Goal: Task Accomplishment & Management: Complete application form

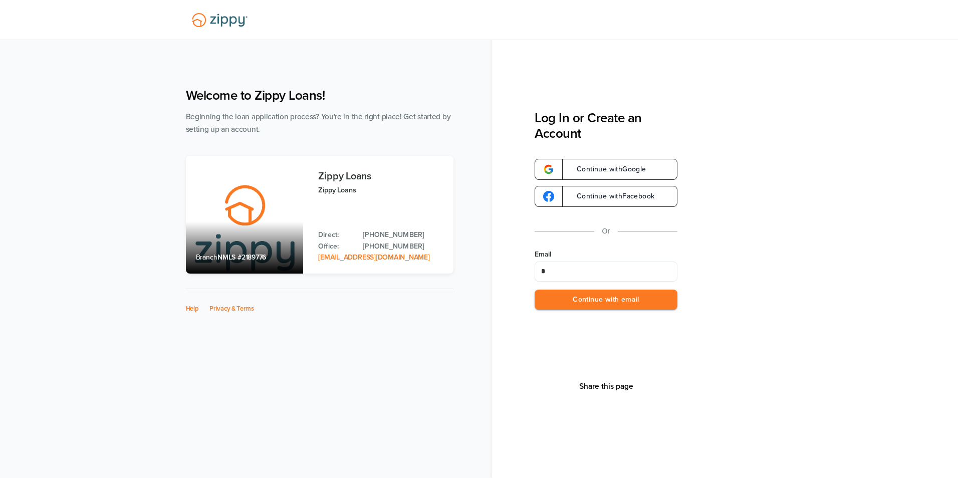
type input "**********"
click at [582, 304] on button "Continue with email" at bounding box center [606, 300] width 143 height 21
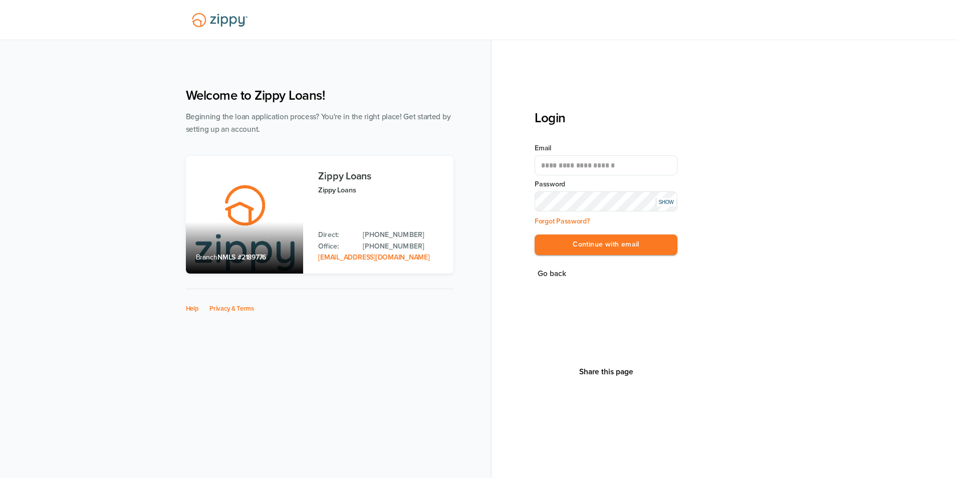
click at [535, 235] on button "Continue with email" at bounding box center [606, 245] width 143 height 21
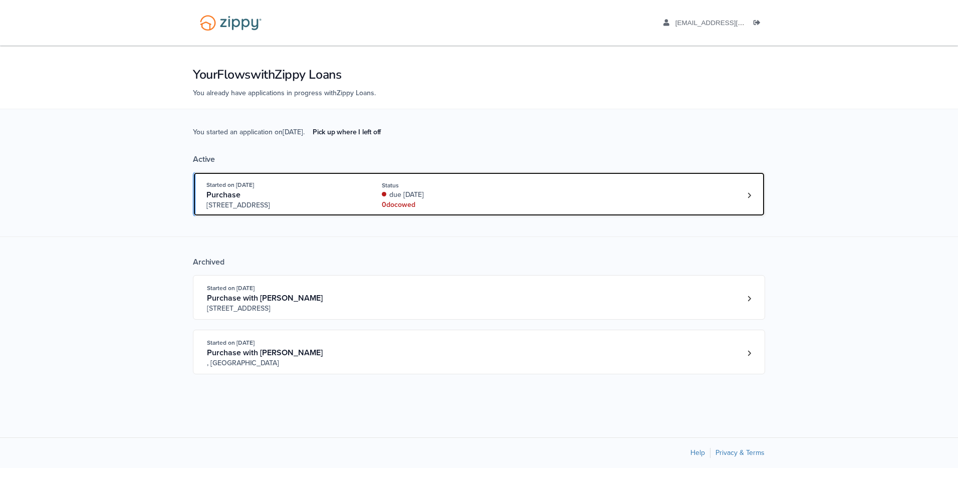
click at [466, 206] on div "0 doc owed" at bounding box center [449, 205] width 134 height 10
